Goal: Go to known website: Access a specific website the user already knows

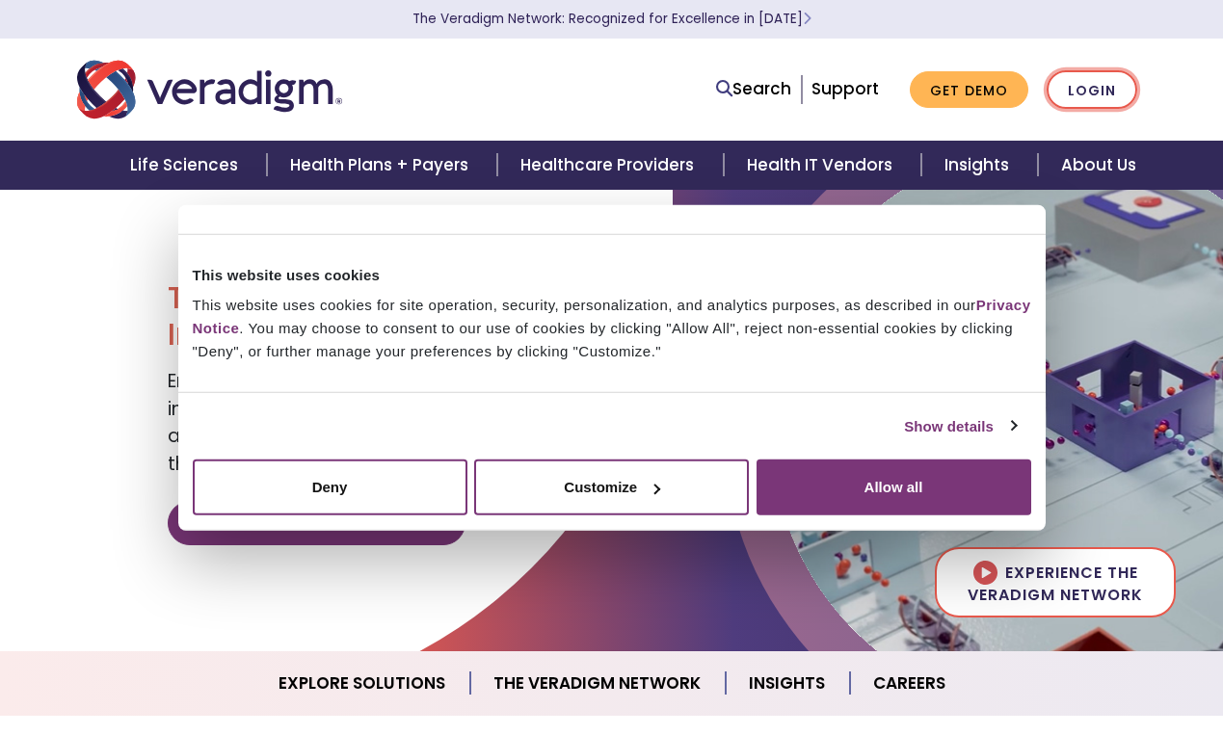
click at [1103, 93] on link "Login" at bounding box center [1092, 90] width 91 height 40
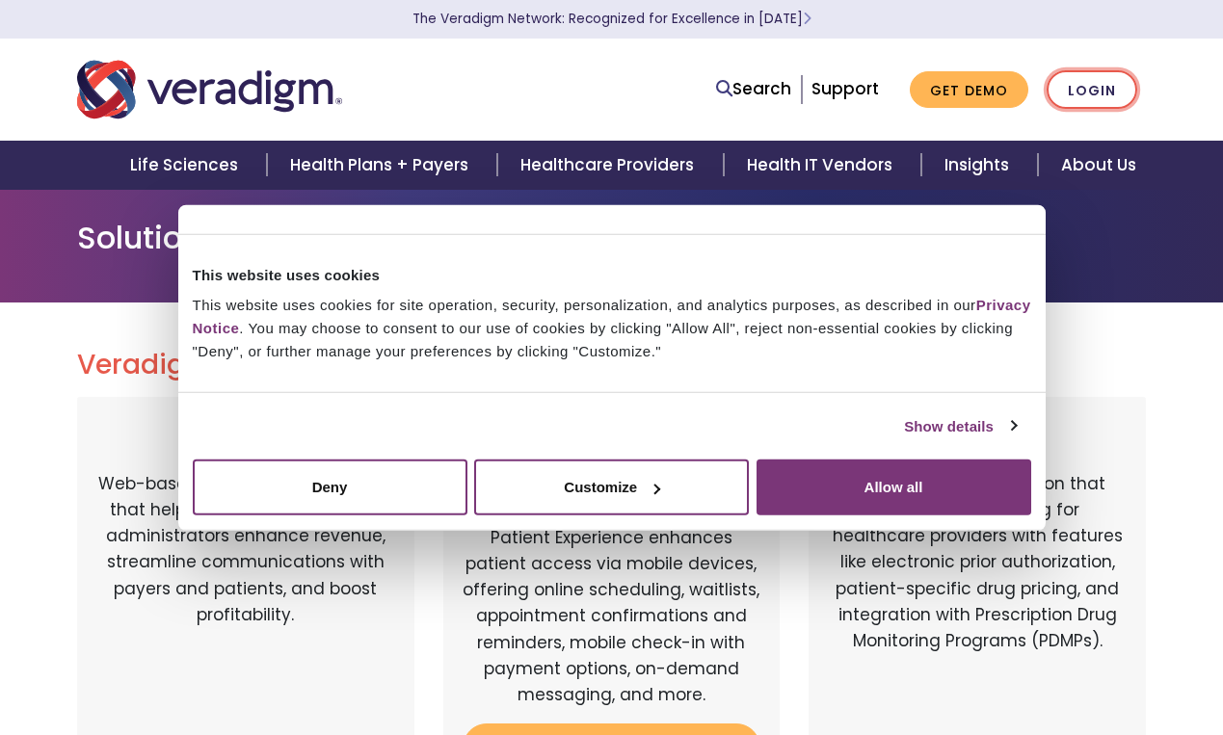
click at [1094, 94] on link "Login" at bounding box center [1092, 90] width 91 height 40
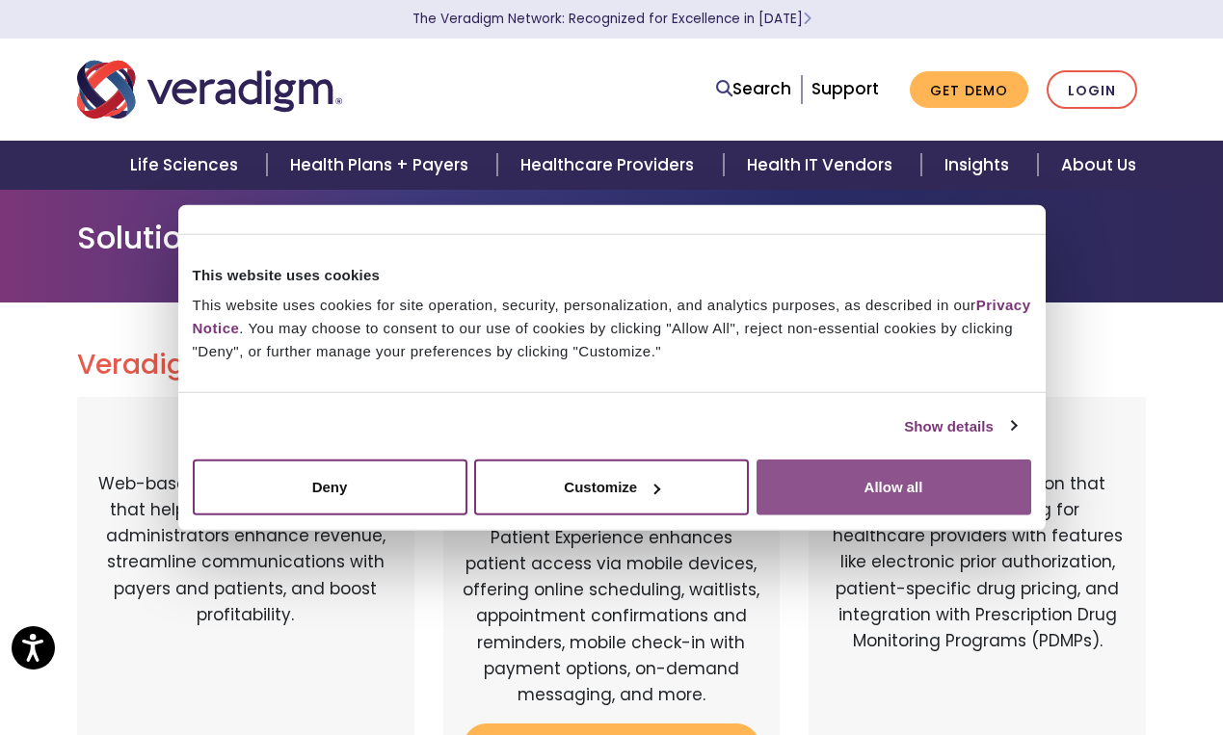
click at [875, 469] on button "Allow all" at bounding box center [894, 488] width 275 height 56
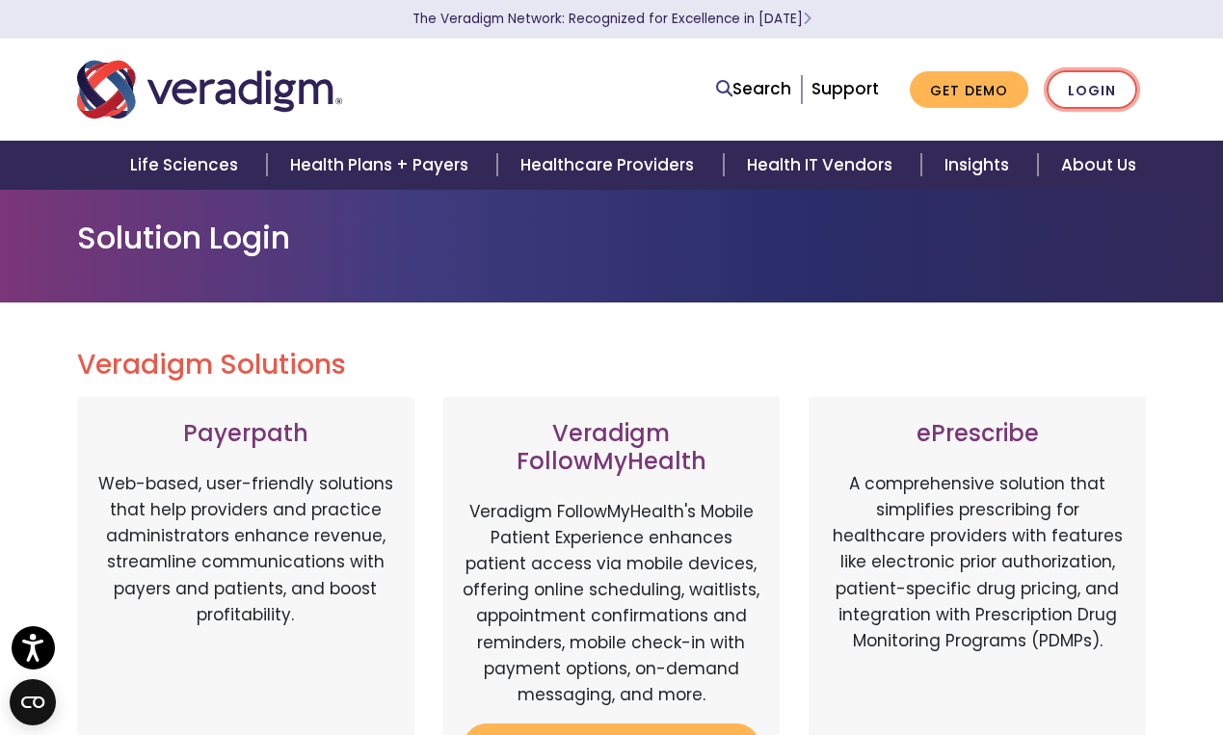
click at [1058, 96] on link "Login" at bounding box center [1092, 90] width 91 height 40
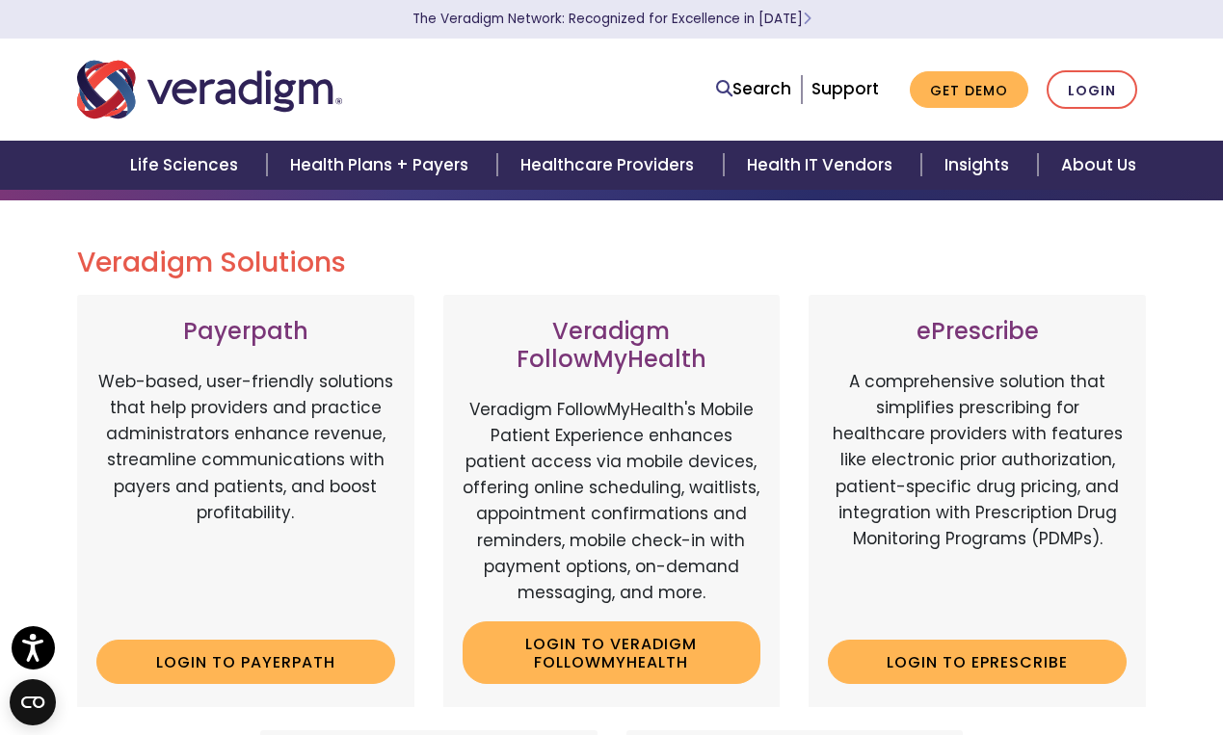
scroll to position [106, 0]
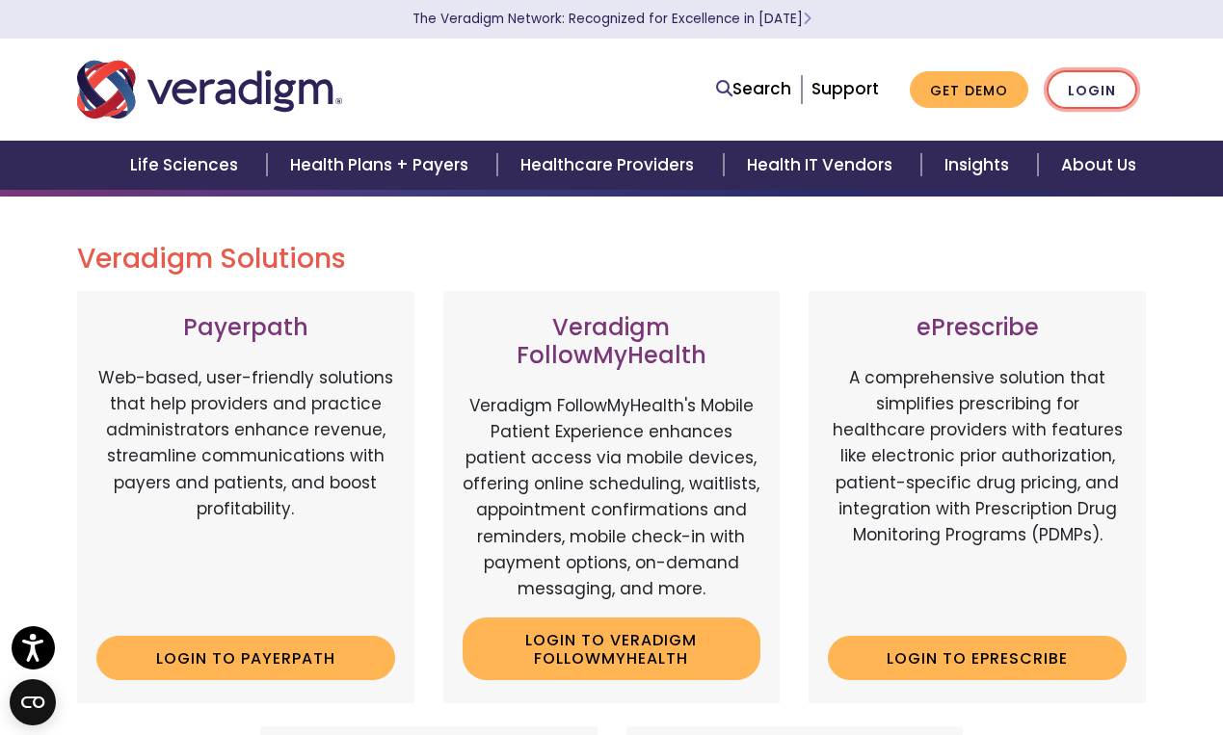
click at [1105, 93] on link "Login" at bounding box center [1092, 90] width 91 height 40
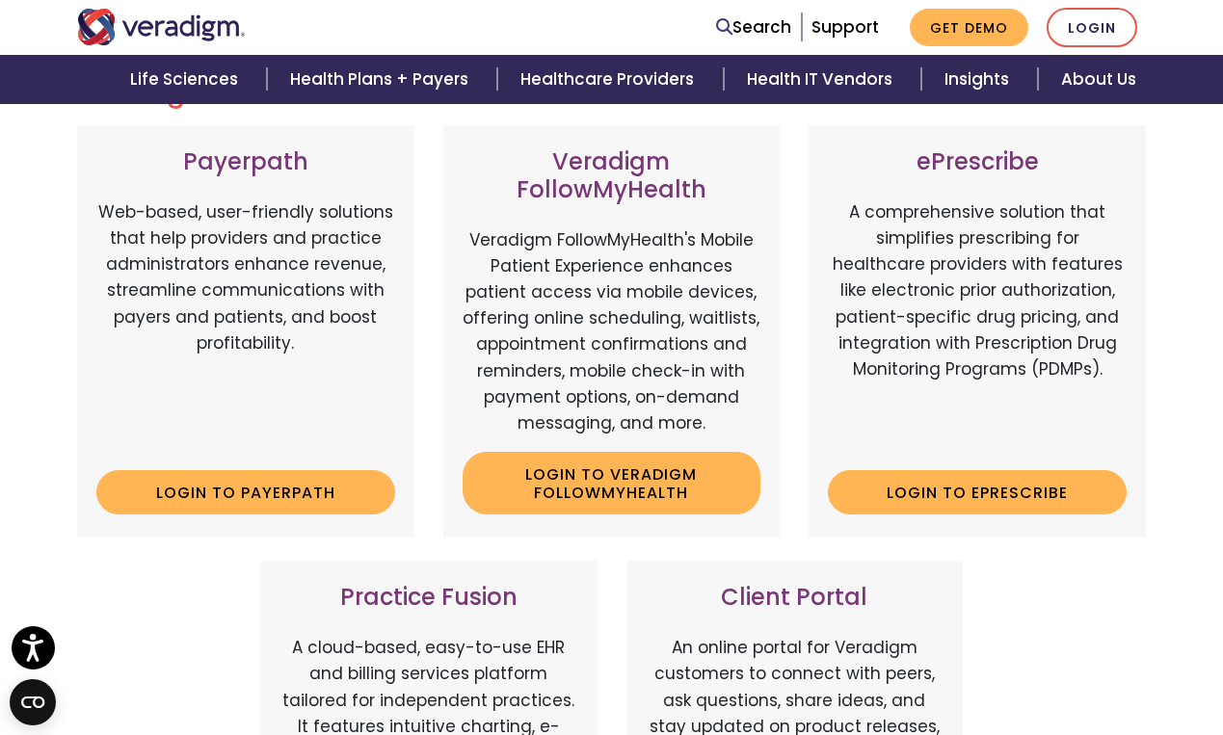
scroll to position [270, 0]
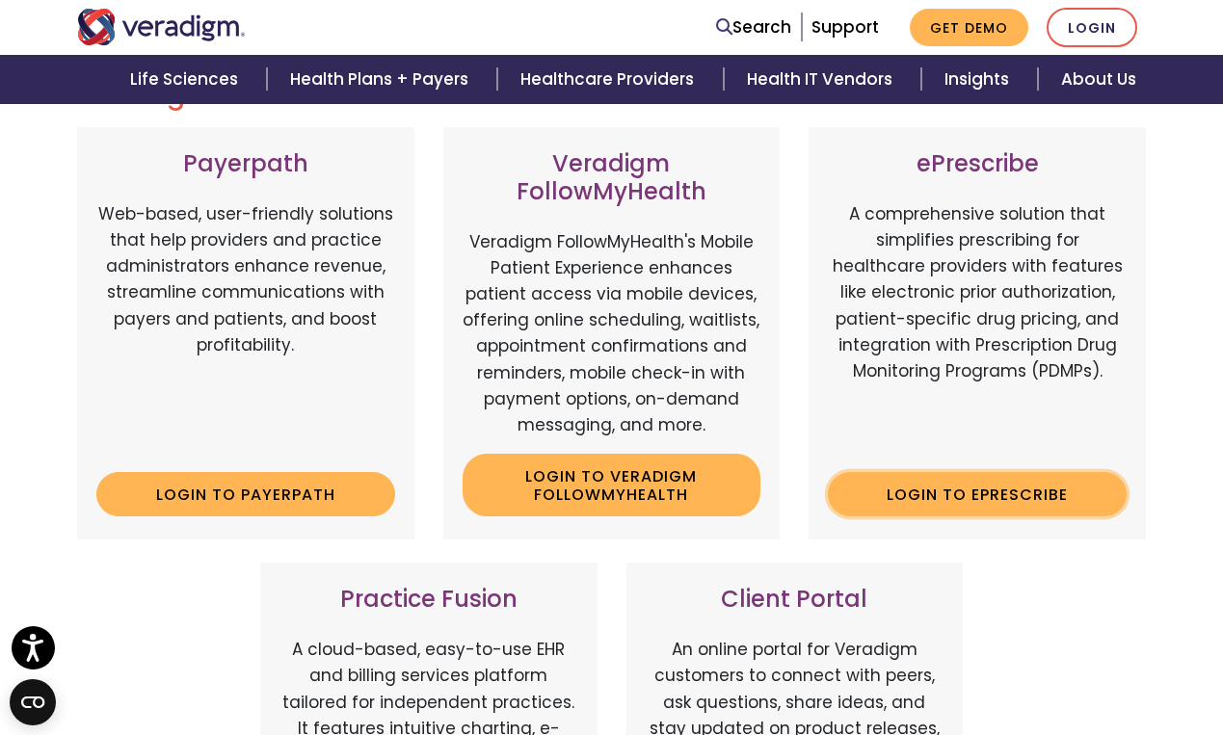
click at [926, 511] on link "Login to ePrescribe" at bounding box center [977, 494] width 299 height 44
